Goal: Task Accomplishment & Management: Complete application form

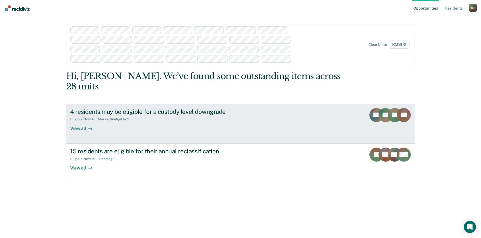
click at [73, 122] on div "View all" at bounding box center [84, 127] width 28 height 10
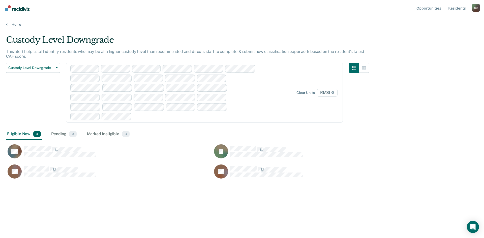
scroll to position [162, 468]
click at [110, 135] on div "Marked Ineligible 3" at bounding box center [108, 134] width 45 height 11
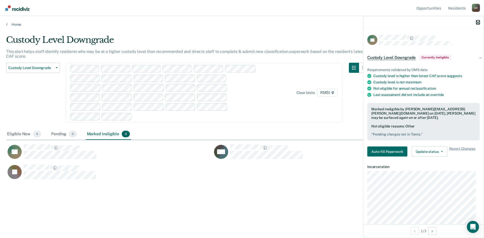
click at [478, 21] on icon "button" at bounding box center [479, 23] width 4 height 4
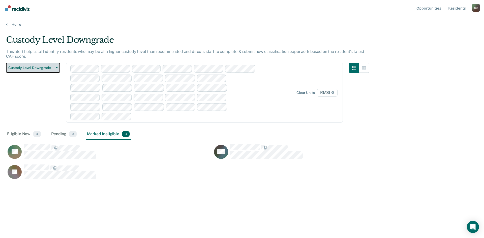
click at [23, 69] on span "Custody Level Downgrade" at bounding box center [30, 68] width 45 height 4
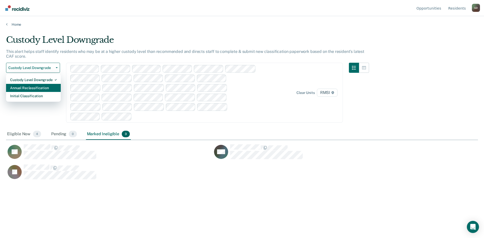
click at [25, 91] on div "Annual Reclassification" at bounding box center [33, 88] width 47 height 8
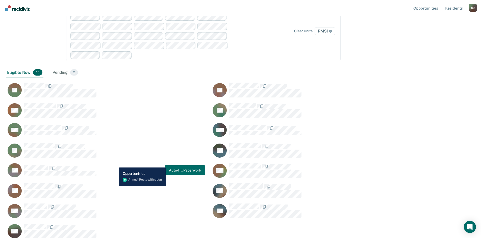
scroll to position [62, 0]
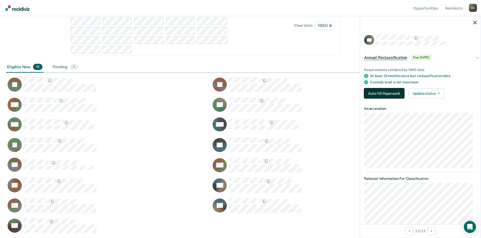
click at [390, 92] on button "Auto-fill Paperwork" at bounding box center [384, 94] width 40 height 10
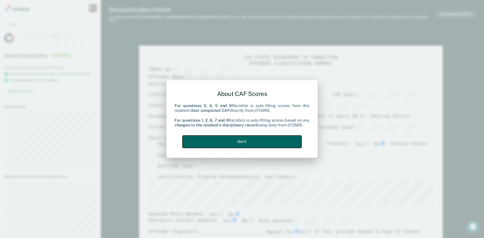
click at [238, 144] on button "Got it" at bounding box center [242, 142] width 119 height 12
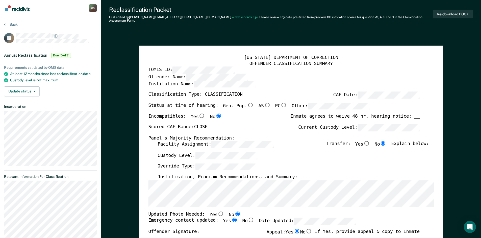
click at [198, 114] on input "Yes" at bounding box center [201, 116] width 7 height 5
type textarea "x"
radio input "true"
radio input "false"
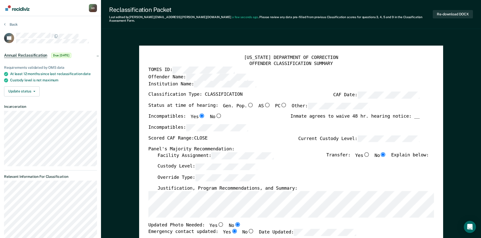
click at [247, 103] on input "Gen. Pop." at bounding box center [250, 105] width 7 height 5
type textarea "x"
radio input "true"
click at [155, 99] on div "Classification Type: CLASSIFICATION CAF Date:" at bounding box center [283, 97] width 271 height 11
click at [447, 11] on button "Re-download DOCX" at bounding box center [452, 14] width 40 height 8
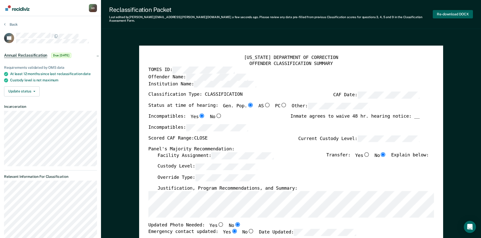
type textarea "x"
